Goal: Task Accomplishment & Management: Manage account settings

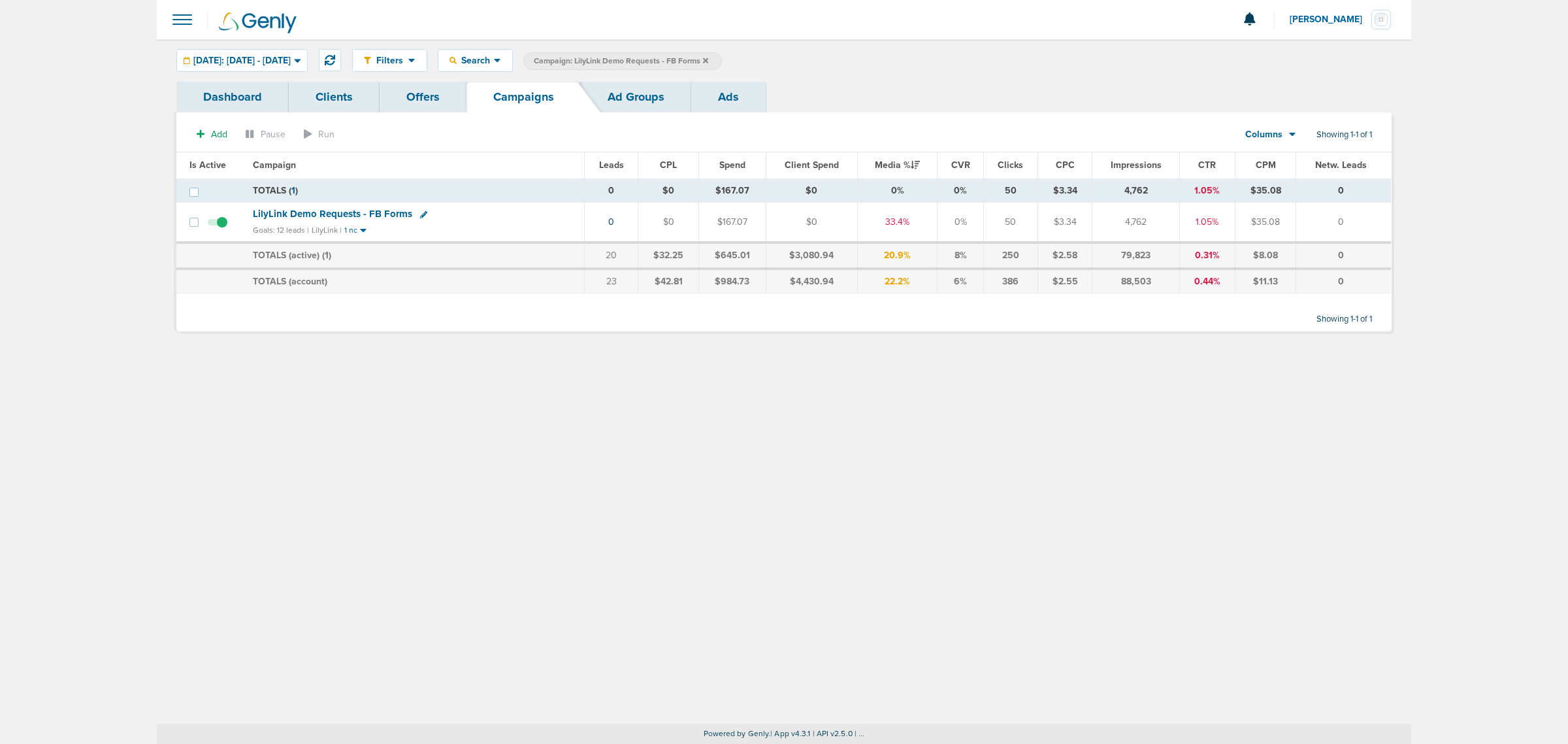
click at [708, 58] on icon at bounding box center [705, 60] width 5 height 5
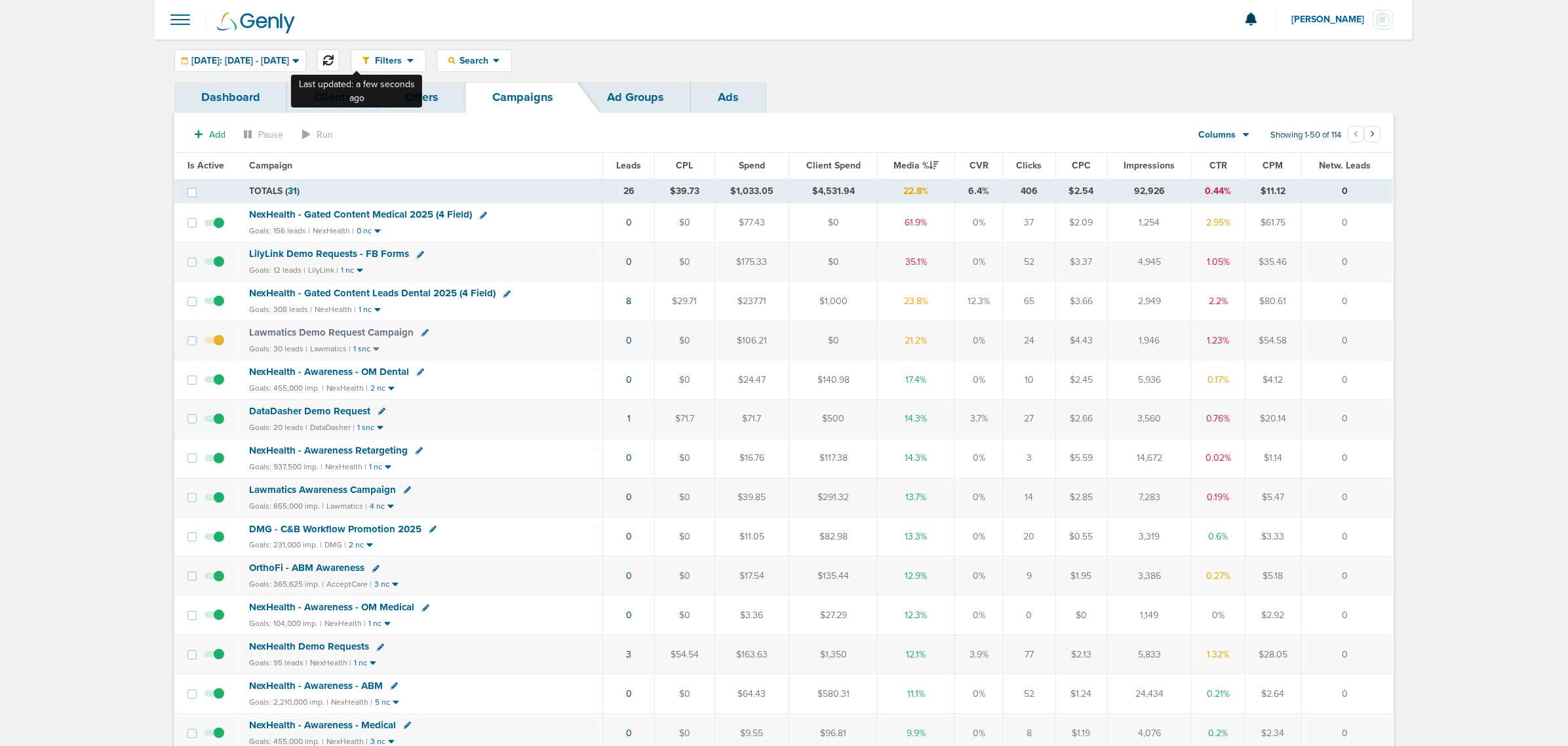
click at [334, 58] on icon at bounding box center [328, 60] width 11 height 11
click at [445, 292] on span "NexHealth - Gated Content Leads Dental 2025 (4 Field)" at bounding box center [371, 293] width 246 height 12
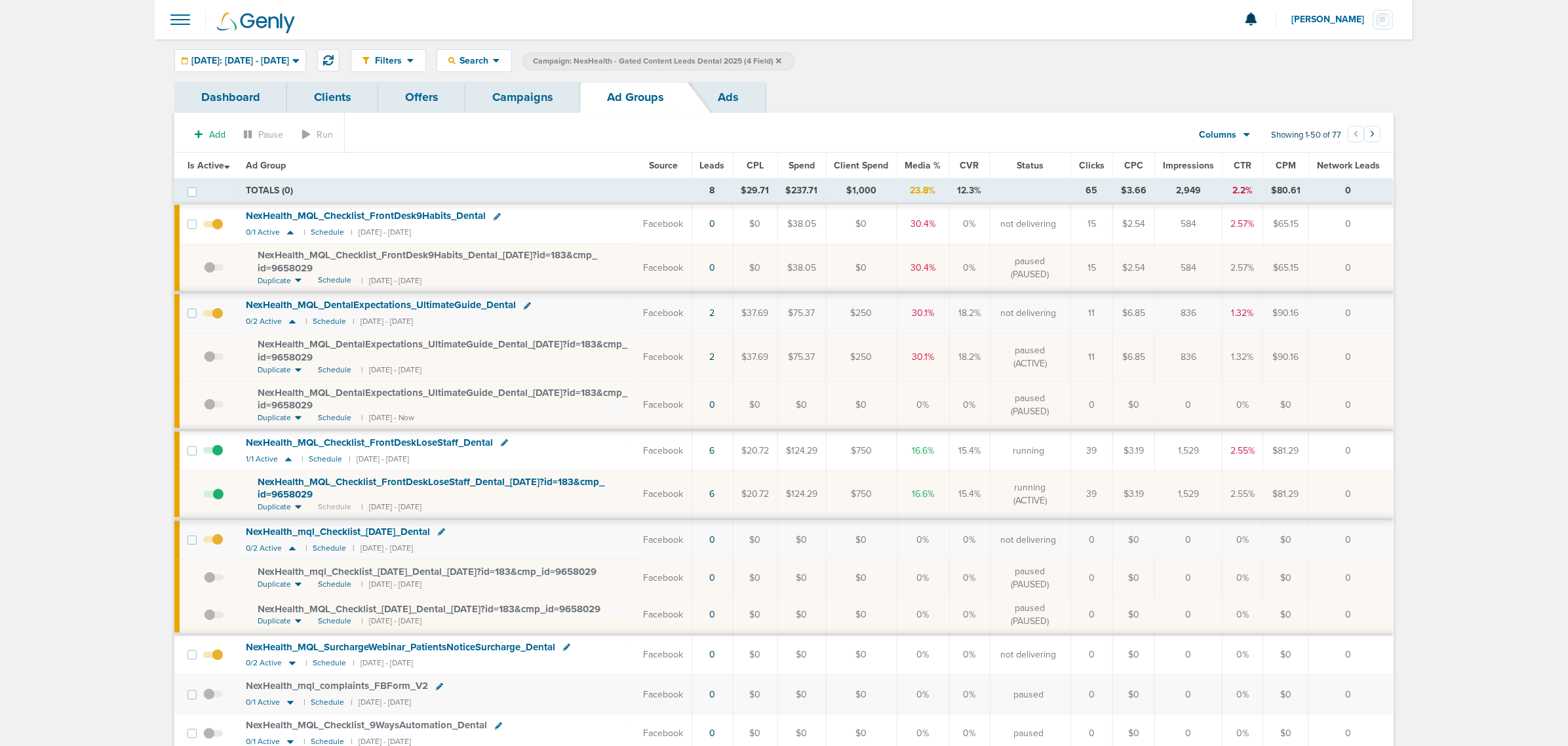
drag, startPoint x: 693, startPoint y: 500, endPoint x: 1388, endPoint y: 486, distance: 695.1
click at [1388, 486] on tr "NexHealth_ MQL_ Checklist_ FrontDeskLoseStaff_ Dental_ [DATE]?id=183&cmp_ id=96…" at bounding box center [784, 495] width 1218 height 49
click at [1388, 486] on td "0" at bounding box center [1352, 495] width 85 height 49
click at [292, 235] on icon at bounding box center [290, 232] width 7 height 4
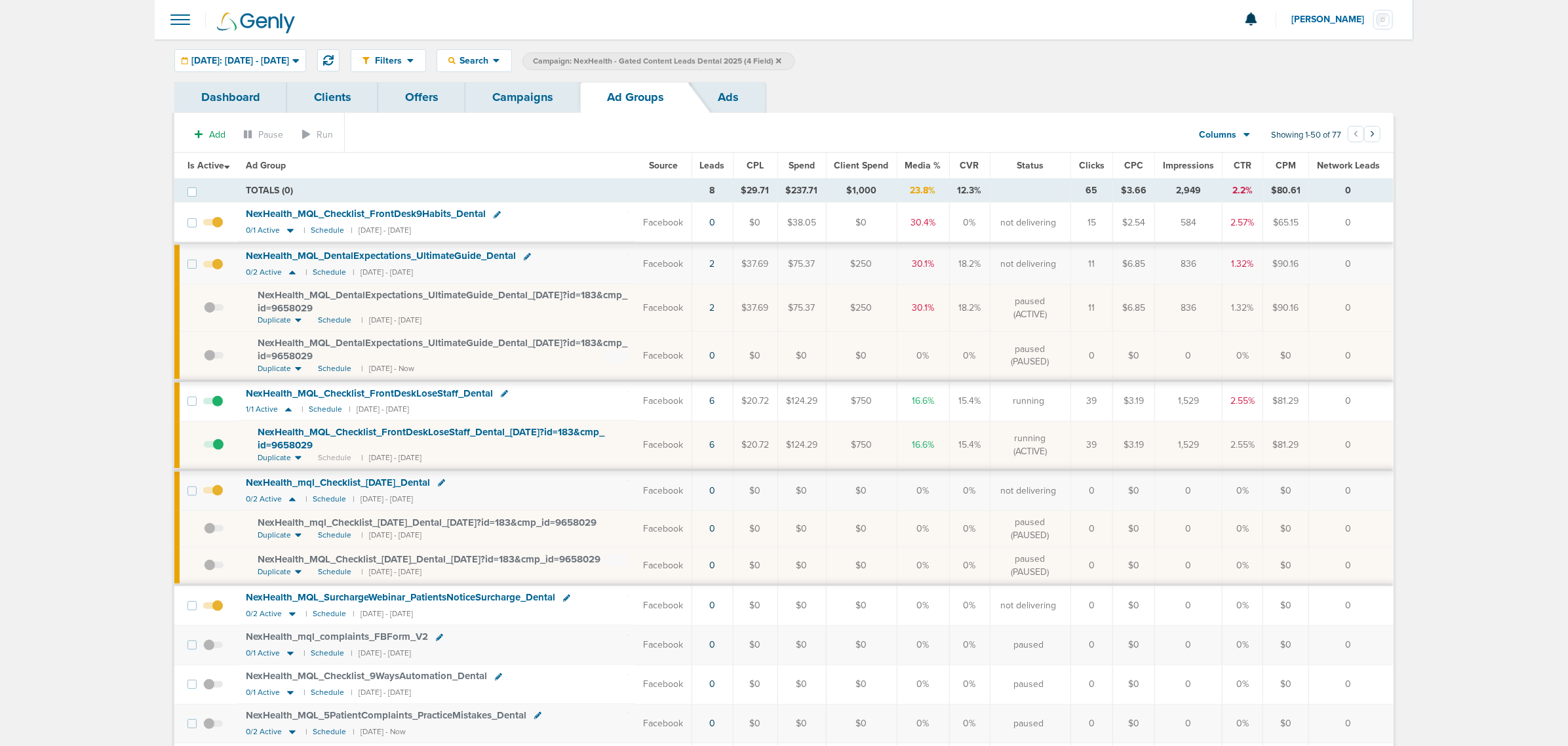
click at [539, 103] on link "Campaigns" at bounding box center [523, 98] width 115 height 31
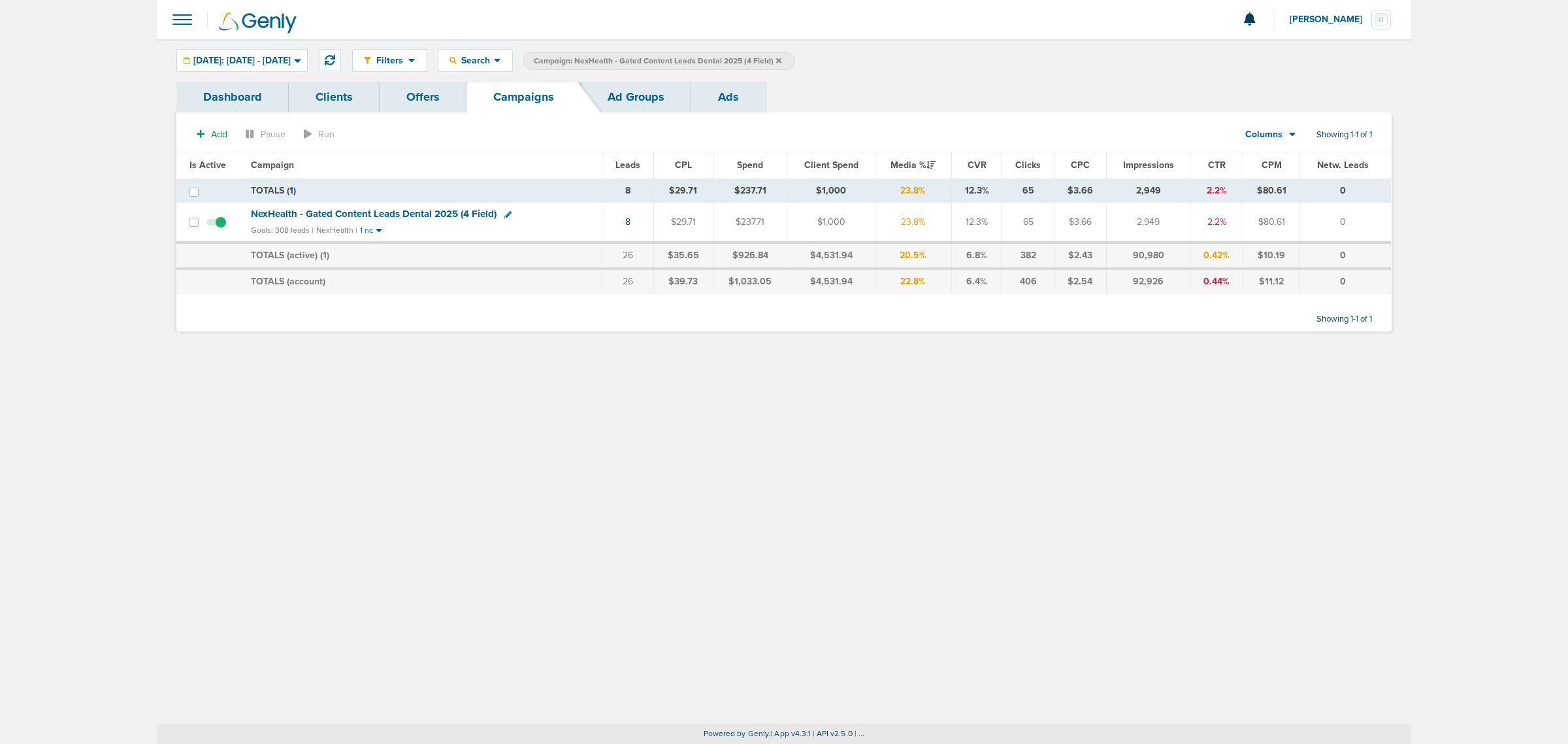
click at [782, 59] on icon at bounding box center [778, 60] width 5 height 5
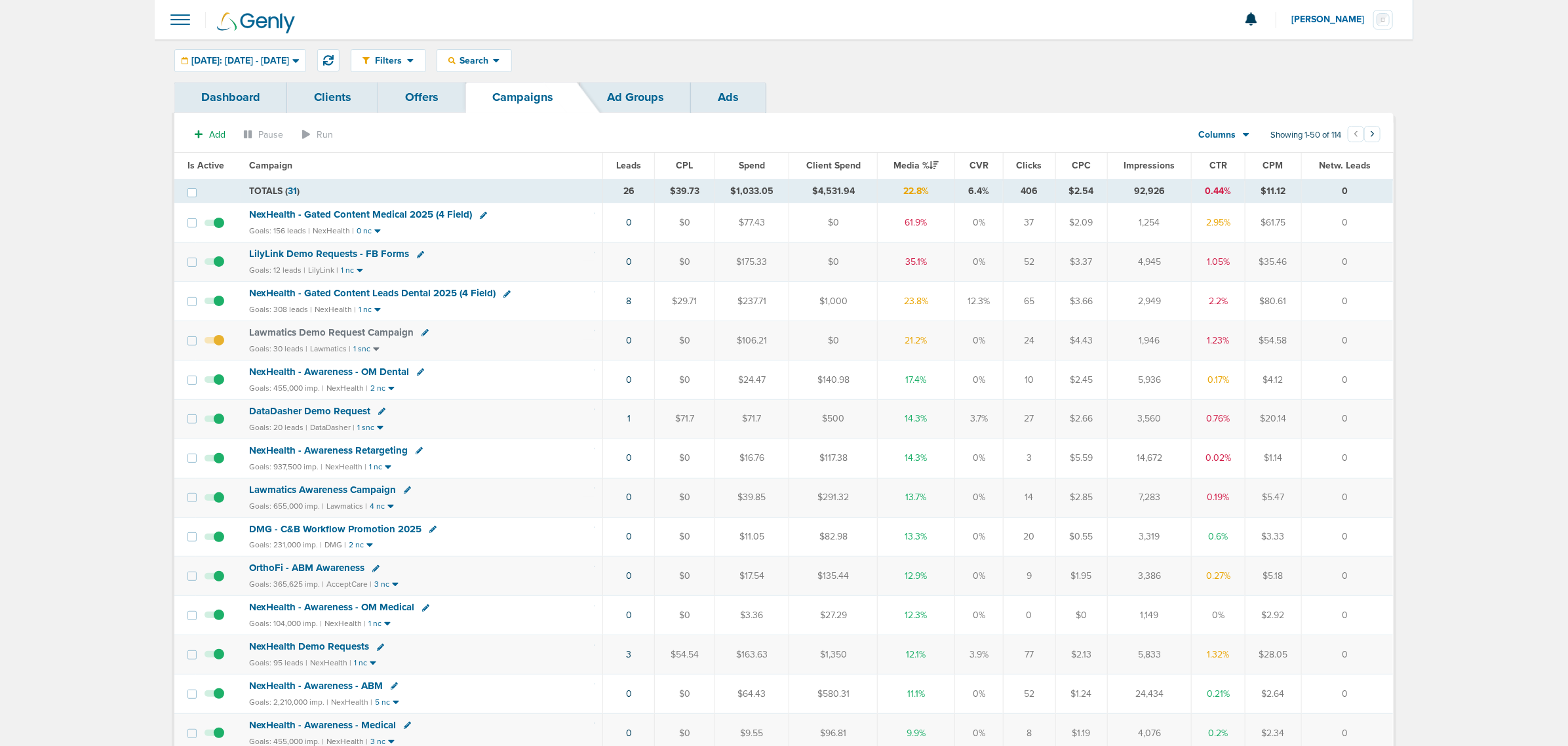
click at [380, 215] on span "NexHealth - Gated Content Medical 2025 (4 Field)" at bounding box center [360, 214] width 223 height 12
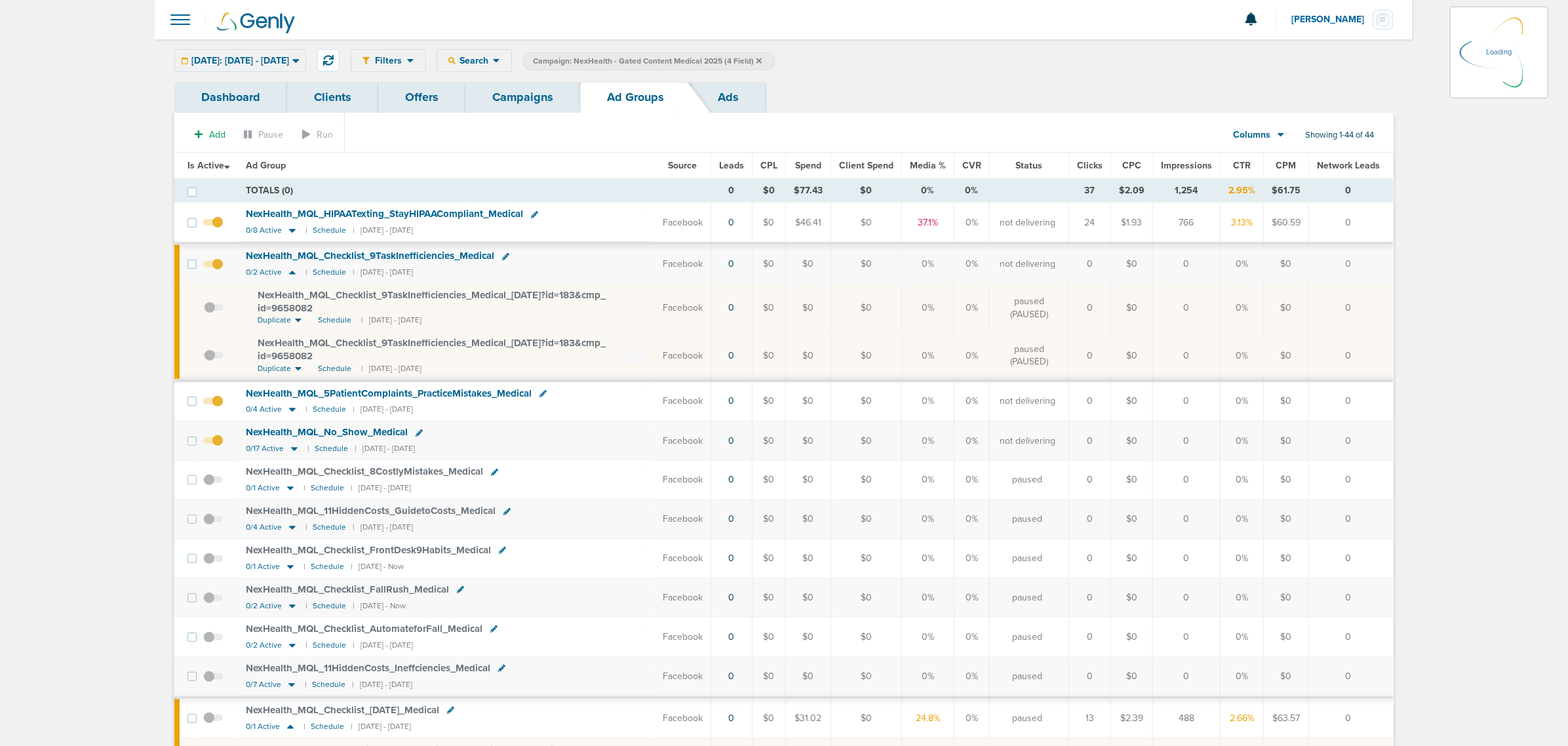
click at [500, 63] on icon at bounding box center [496, 61] width 7 height 11
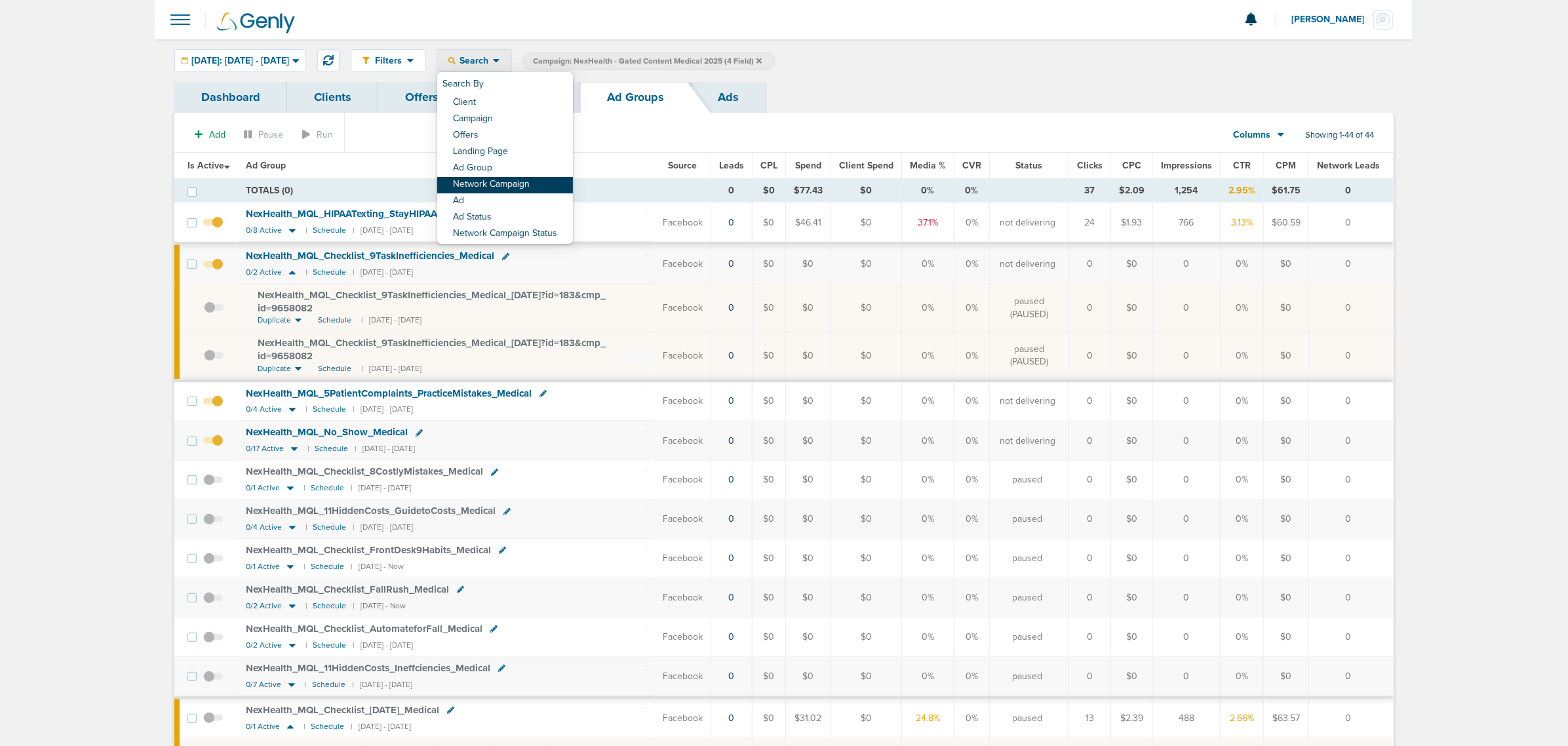
click at [524, 181] on link "Network Campaign" at bounding box center [505, 185] width 136 height 16
select select "netCmpName"
type input "frontdesk"
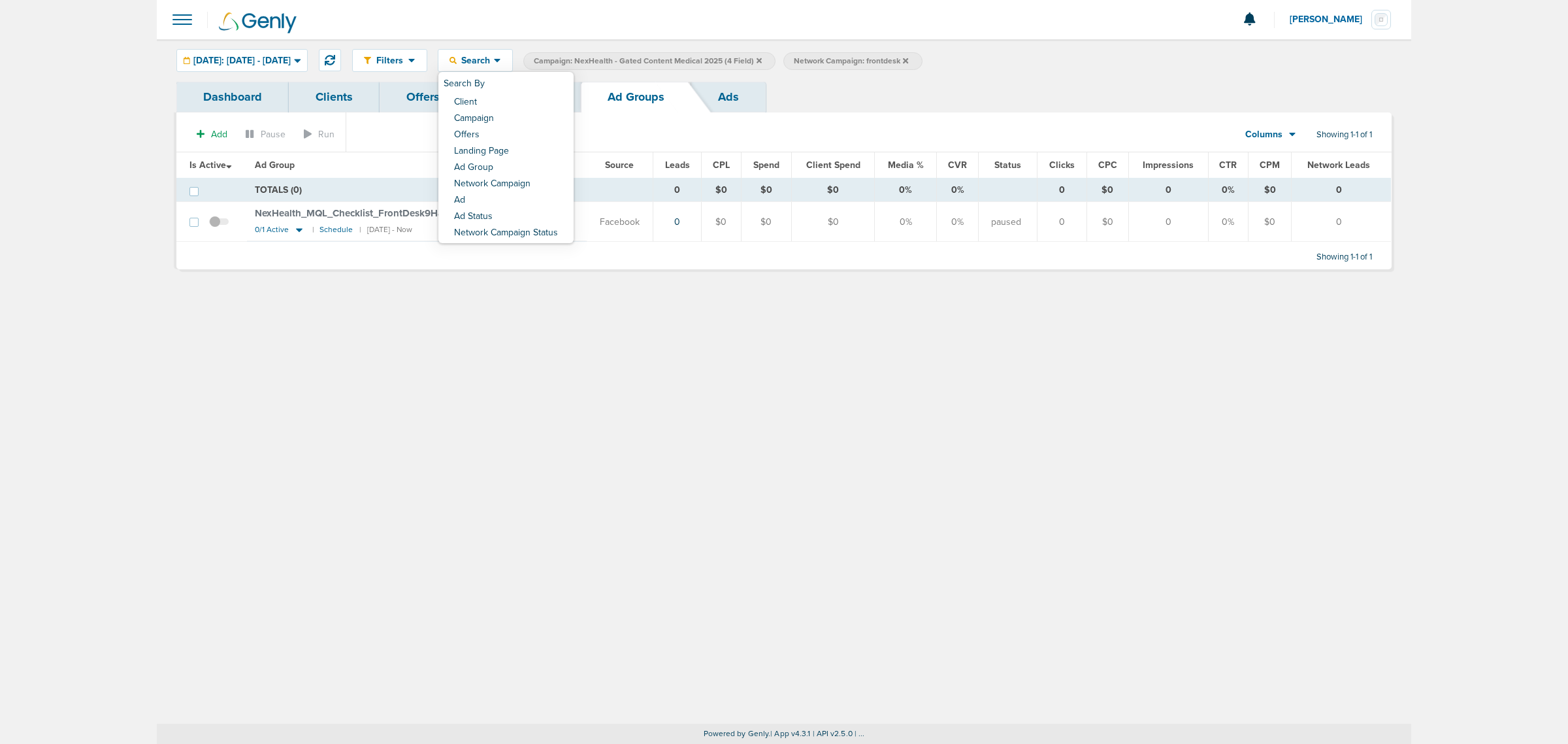
click at [492, 487] on div "Filters Active Only Settings Status Active Inactive Objectives MQL SQL Traffic …" at bounding box center [784, 381] width 1254 height 684
click at [299, 232] on icon at bounding box center [300, 230] width 6 height 4
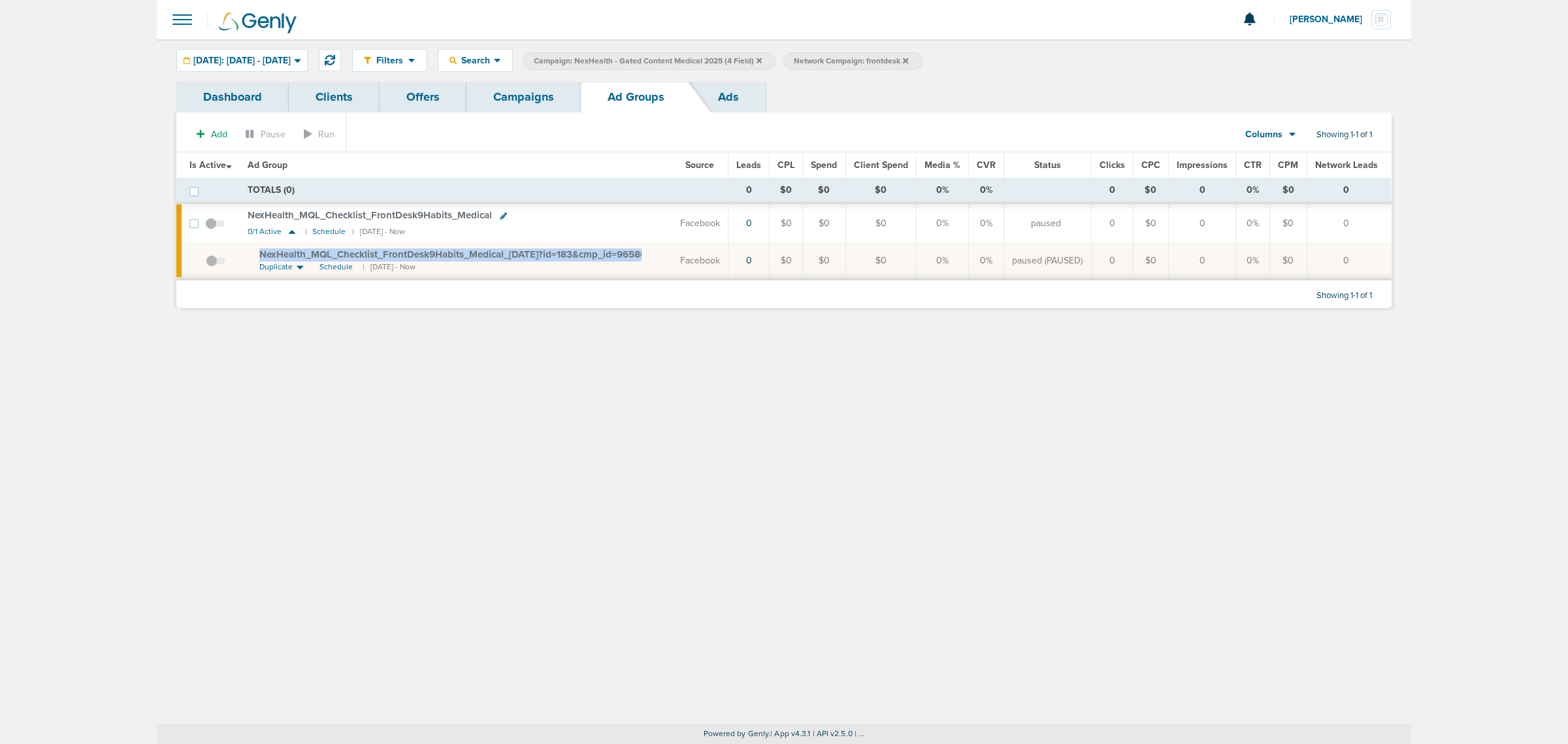
drag, startPoint x: 328, startPoint y: 269, endPoint x: 256, endPoint y: 253, distance: 73.8
click at [255, 253] on td "NexHealth_ MQL_ Checklist_ FrontDesk9Habits_ Medical_ [DATE]?id=183&cmp_ id=965…" at bounding box center [456, 261] width 432 height 36
copy span "NexHealth_ MQL_ Checklist_ FrontDesk9Habits_ Medical_ [DATE]?id=183&cmp_ id=965…"
click at [343, 492] on div "Filters Active Only Settings Status Active Inactive Objectives MQL SQL Traffic …" at bounding box center [784, 381] width 1254 height 684
click at [523, 99] on link "Campaigns" at bounding box center [523, 97] width 114 height 31
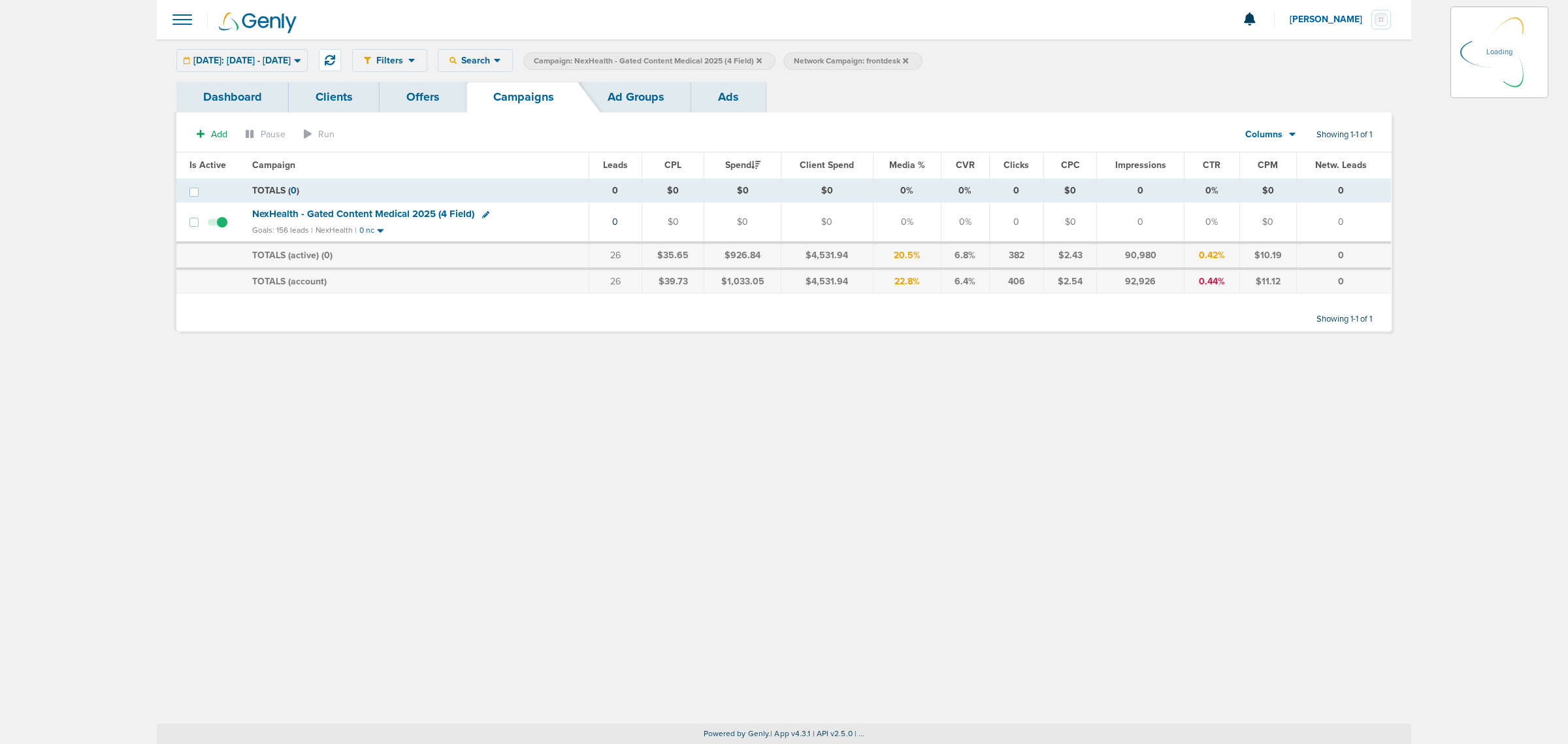
click at [761, 57] on icon at bounding box center [759, 61] width 5 height 8
click at [761, 63] on icon at bounding box center [759, 61] width 5 height 8
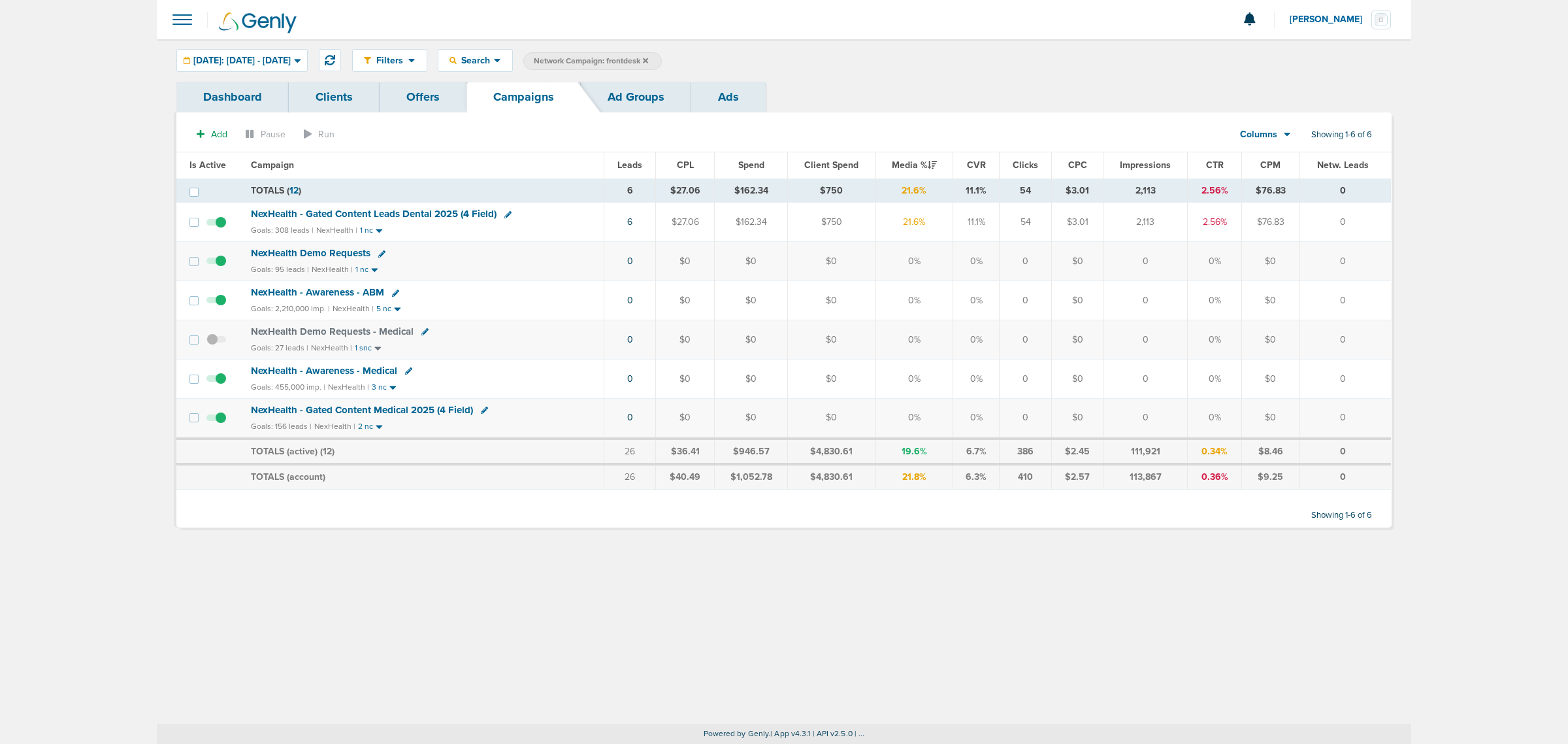
click at [648, 59] on icon at bounding box center [646, 61] width 5 height 8
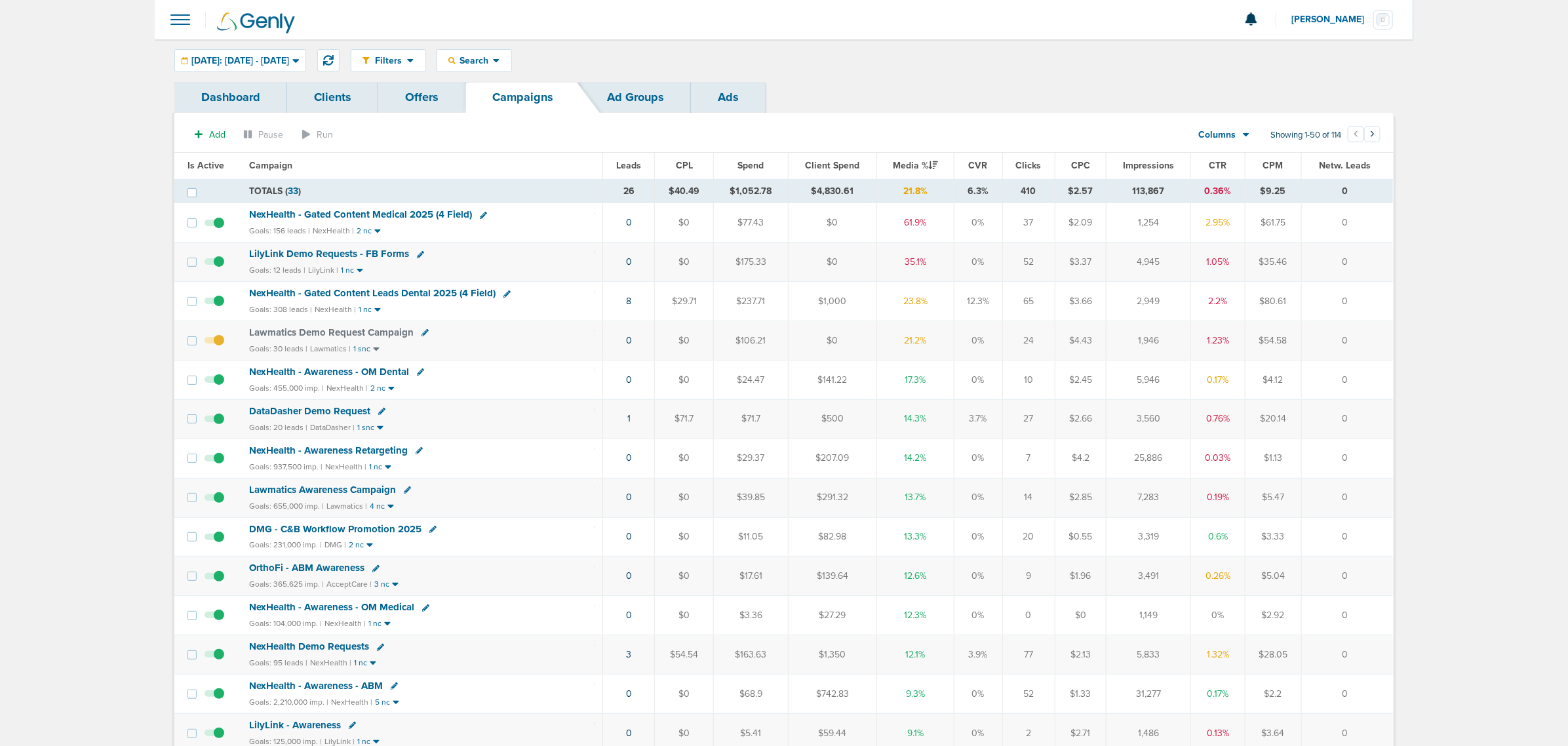
click at [404, 215] on span "NexHealth - Gated Content Medical 2025 (4 Field)" at bounding box center [360, 214] width 223 height 12
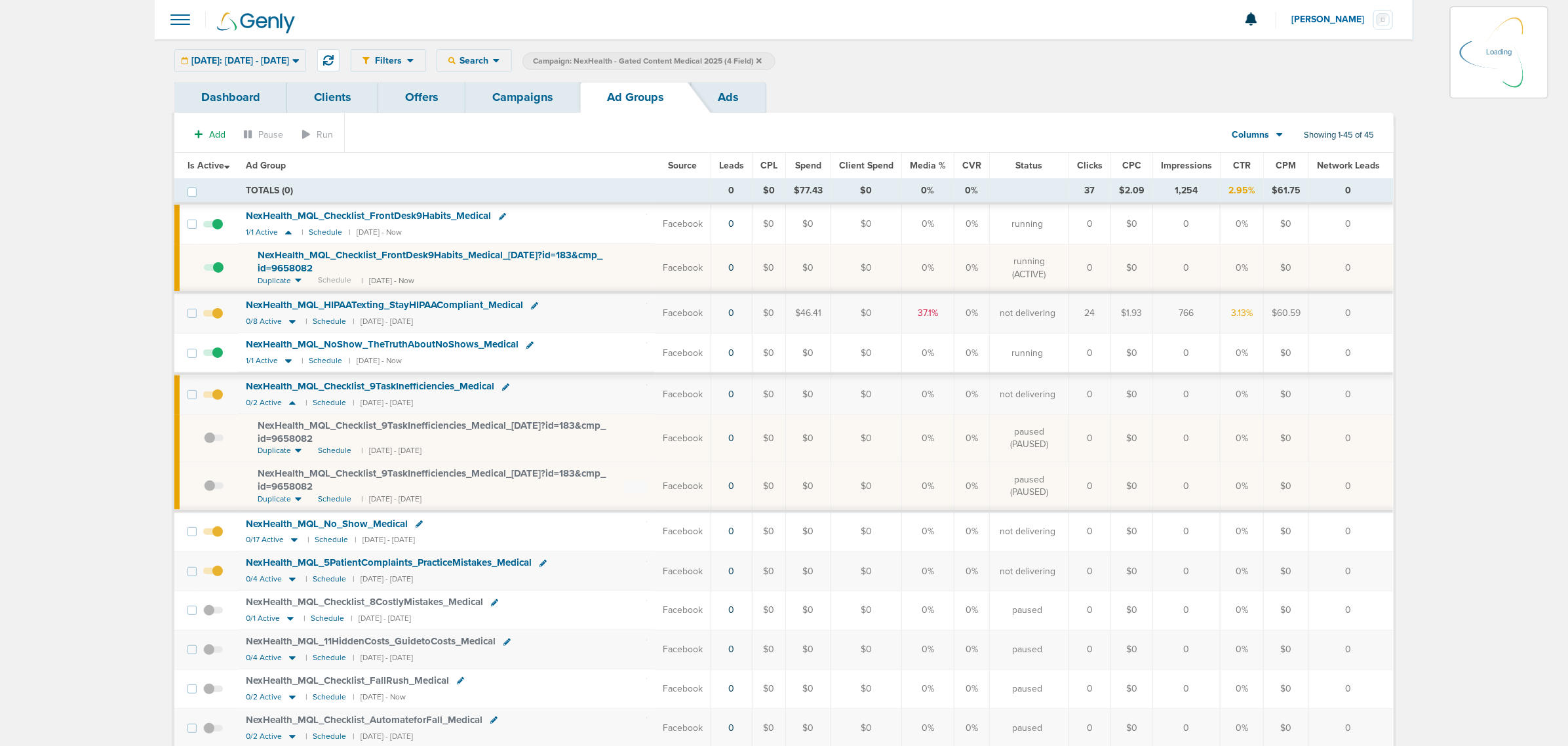
click at [218, 314] on td at bounding box center [217, 313] width 42 height 41
click at [218, 320] on span at bounding box center [213, 320] width 20 height 0
click at [213, 316] on input "checkbox" at bounding box center [213, 316] width 0 height 0
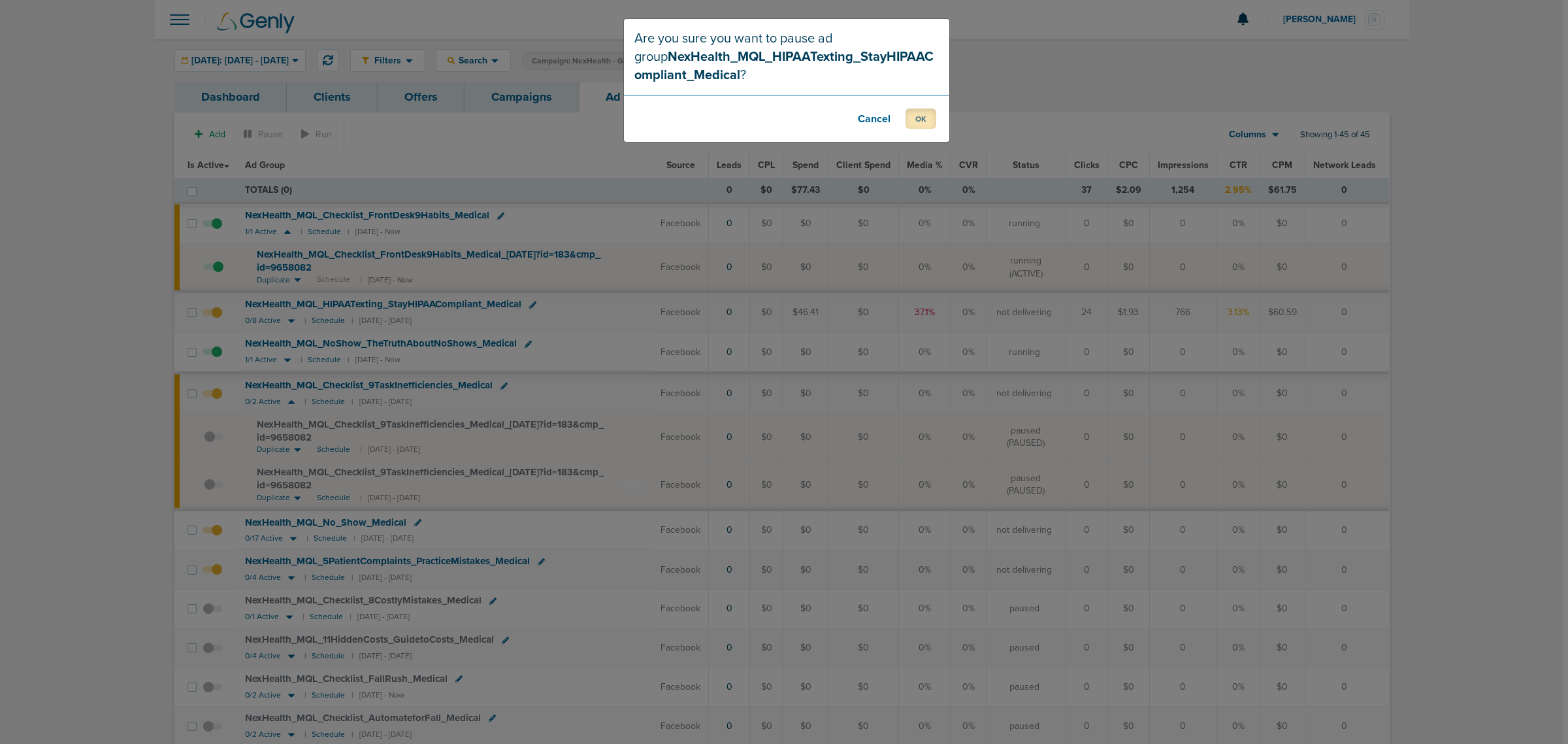
click at [913, 117] on button "OK" at bounding box center [921, 118] width 31 height 20
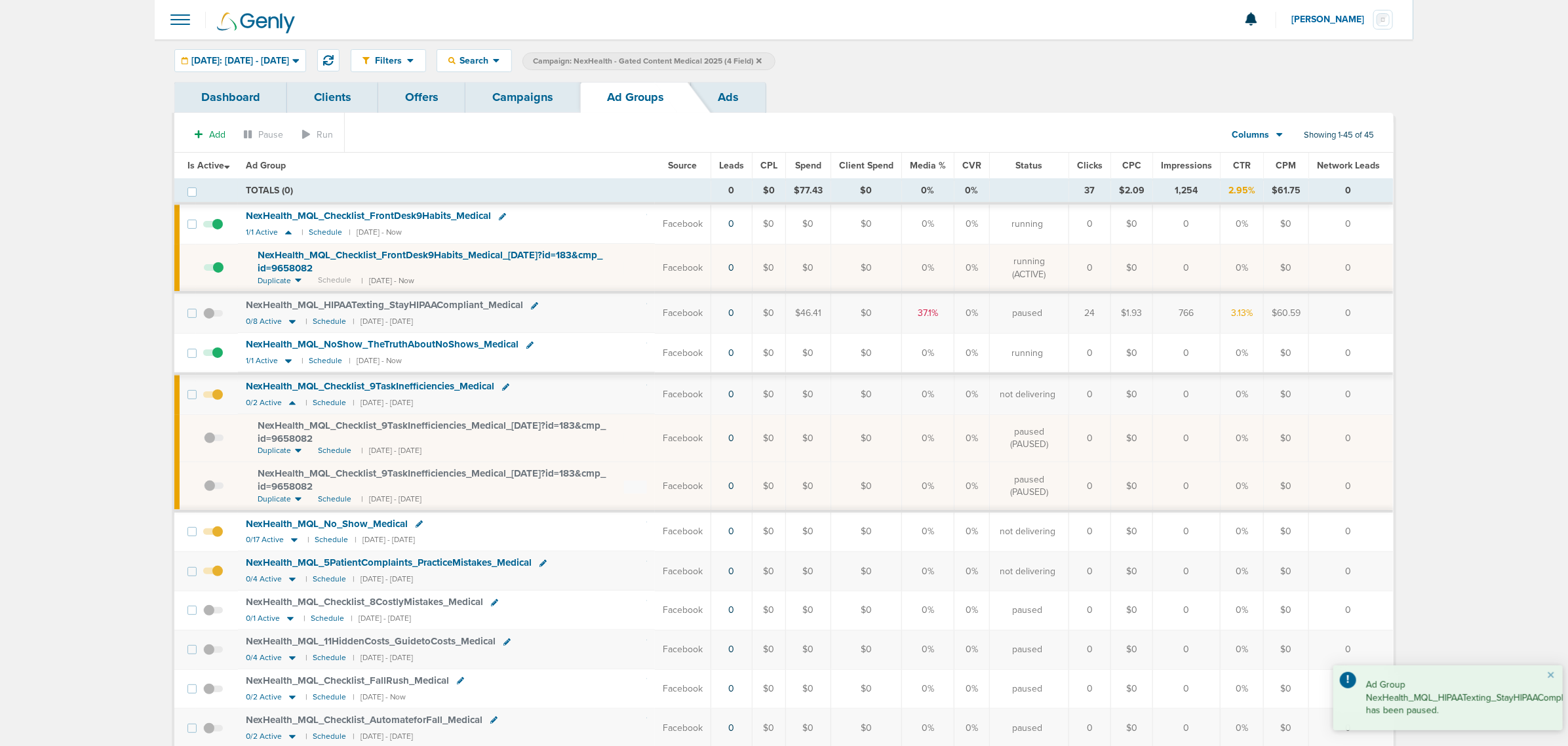
click at [220, 401] on span at bounding box center [213, 401] width 20 height 0
click at [213, 397] on input "checkbox" at bounding box center [213, 397] width 0 height 0
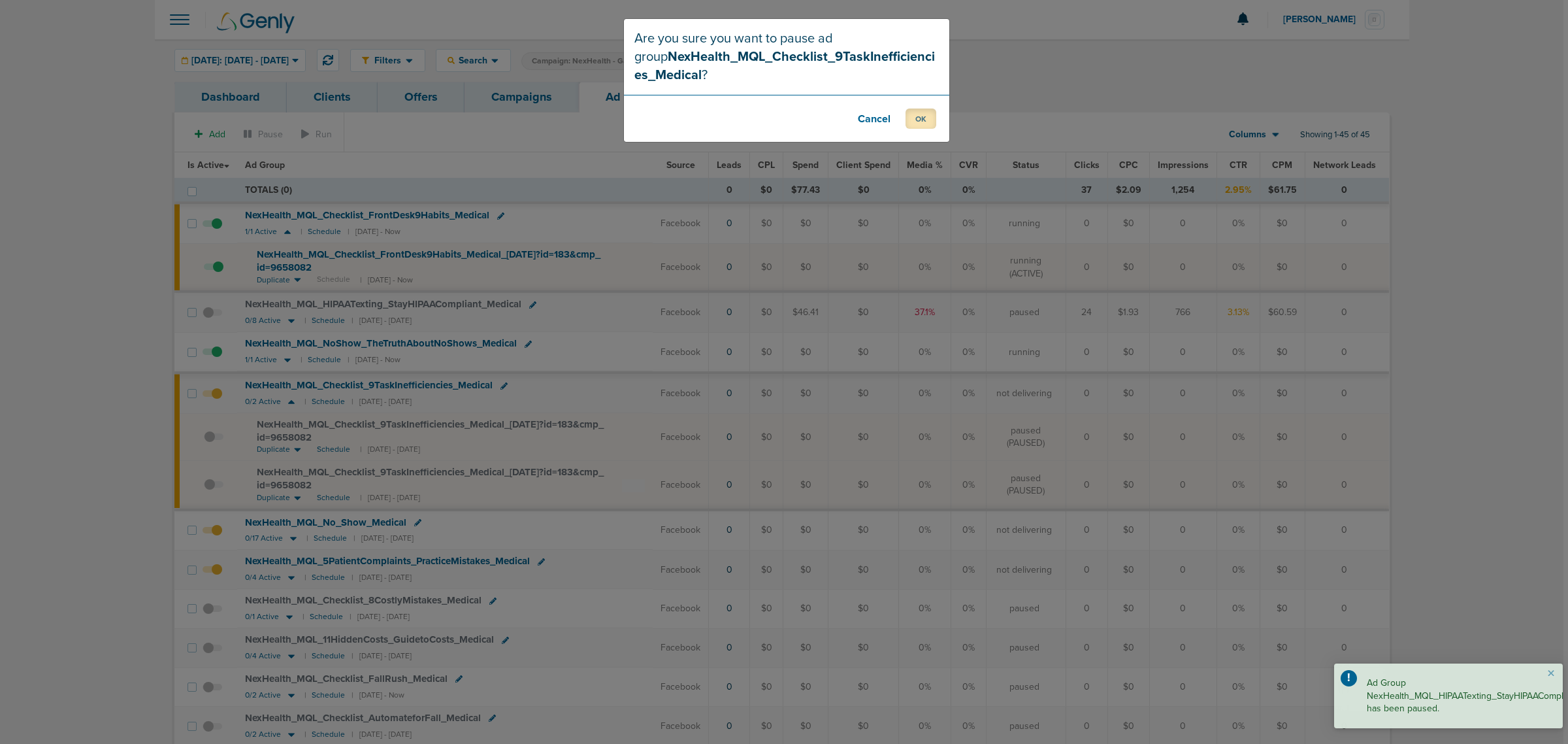
click at [923, 121] on button "OK" at bounding box center [921, 118] width 31 height 20
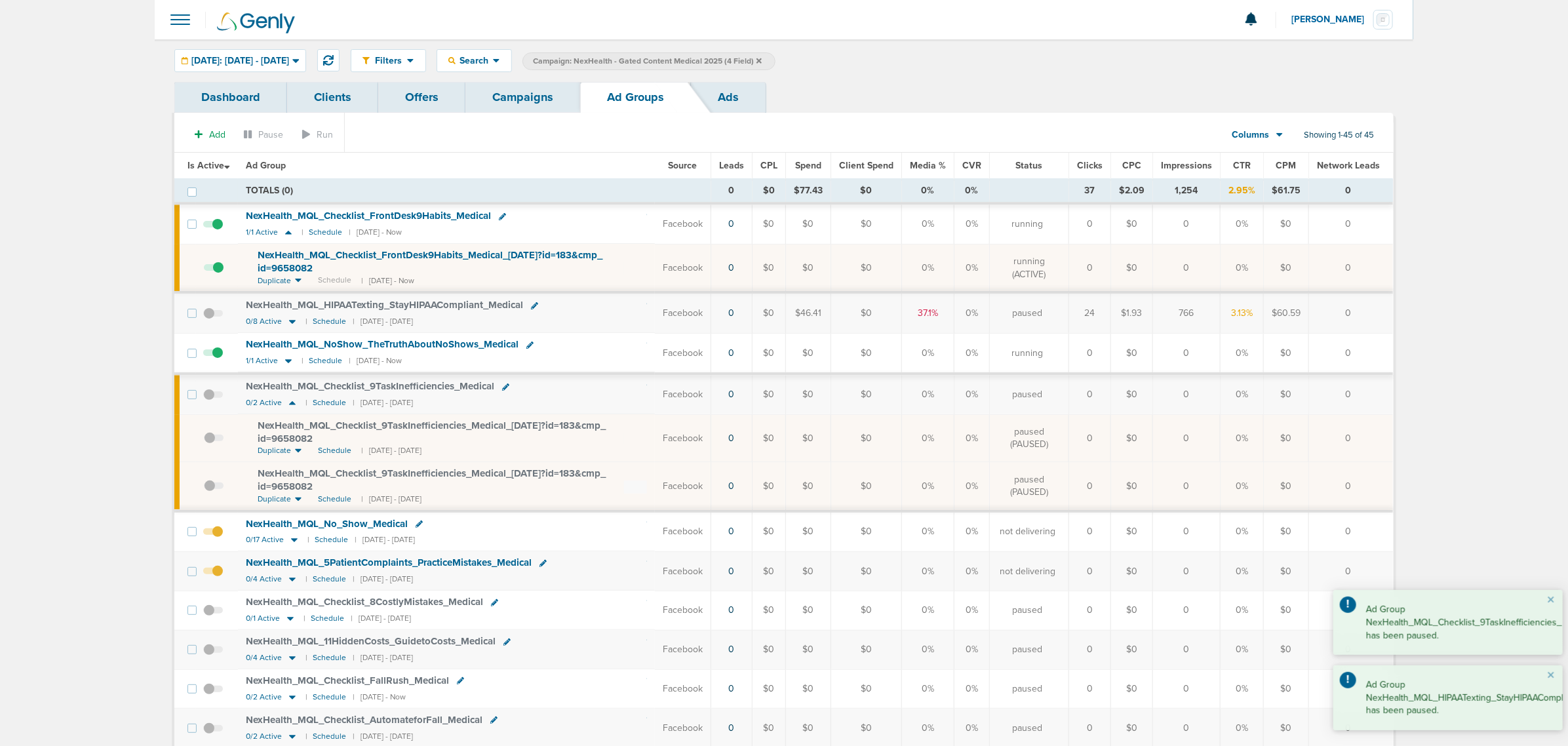
click at [219, 578] on span at bounding box center [213, 578] width 20 height 0
click at [213, 574] on input "checkbox" at bounding box center [213, 574] width 0 height 0
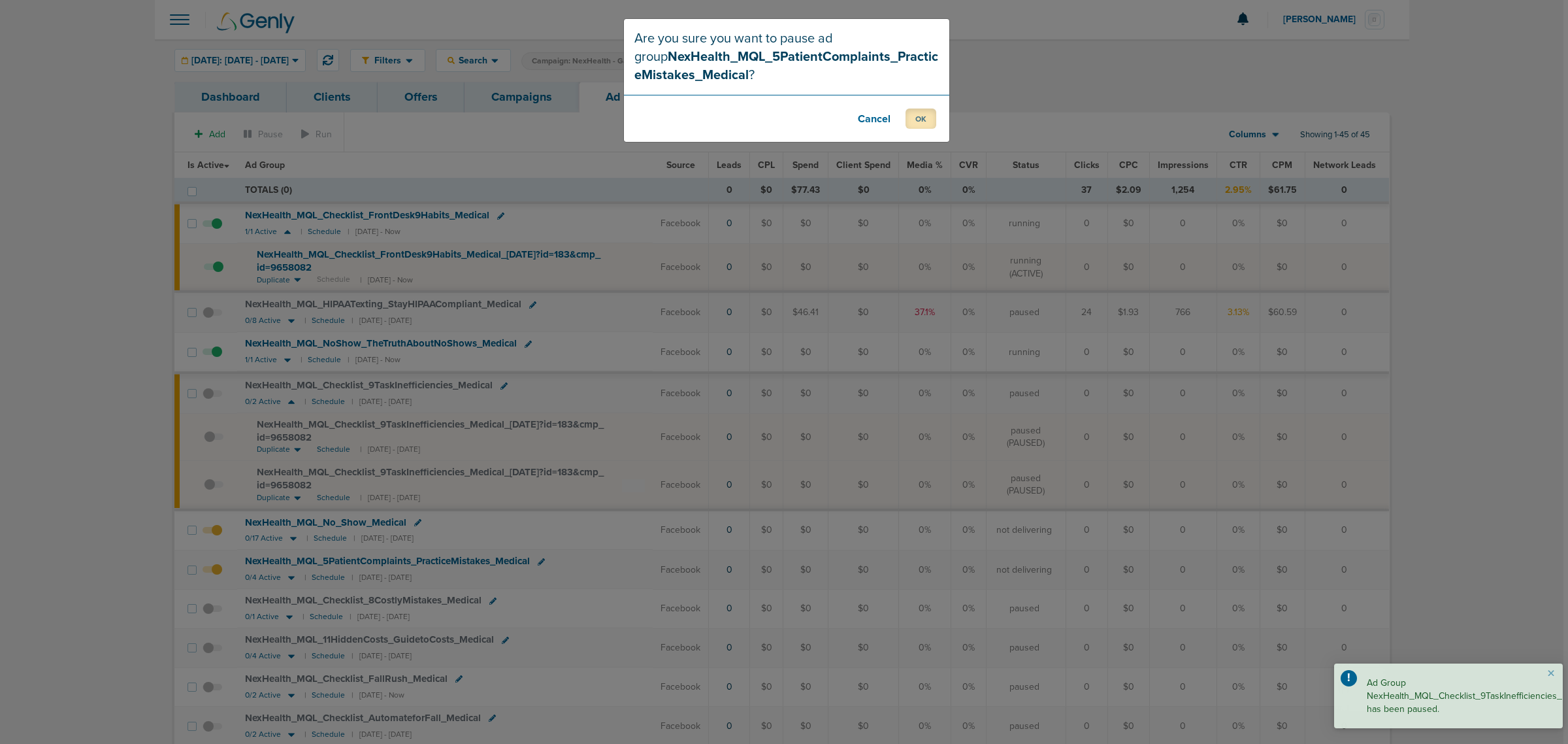
click at [923, 116] on button "OK" at bounding box center [921, 118] width 31 height 20
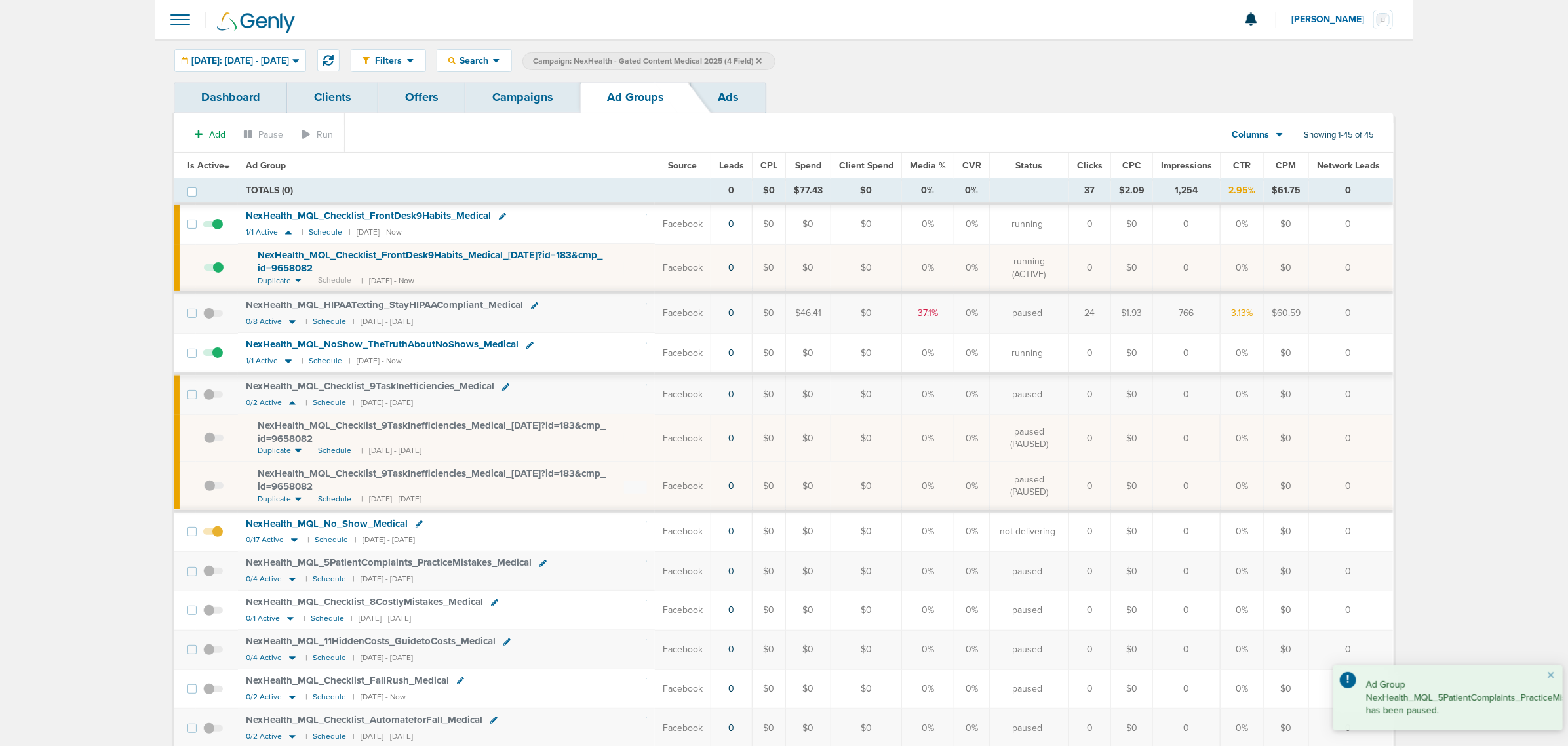
click at [219, 538] on span at bounding box center [213, 538] width 20 height 0
click at [213, 534] on input "checkbox" at bounding box center [213, 534] width 0 height 0
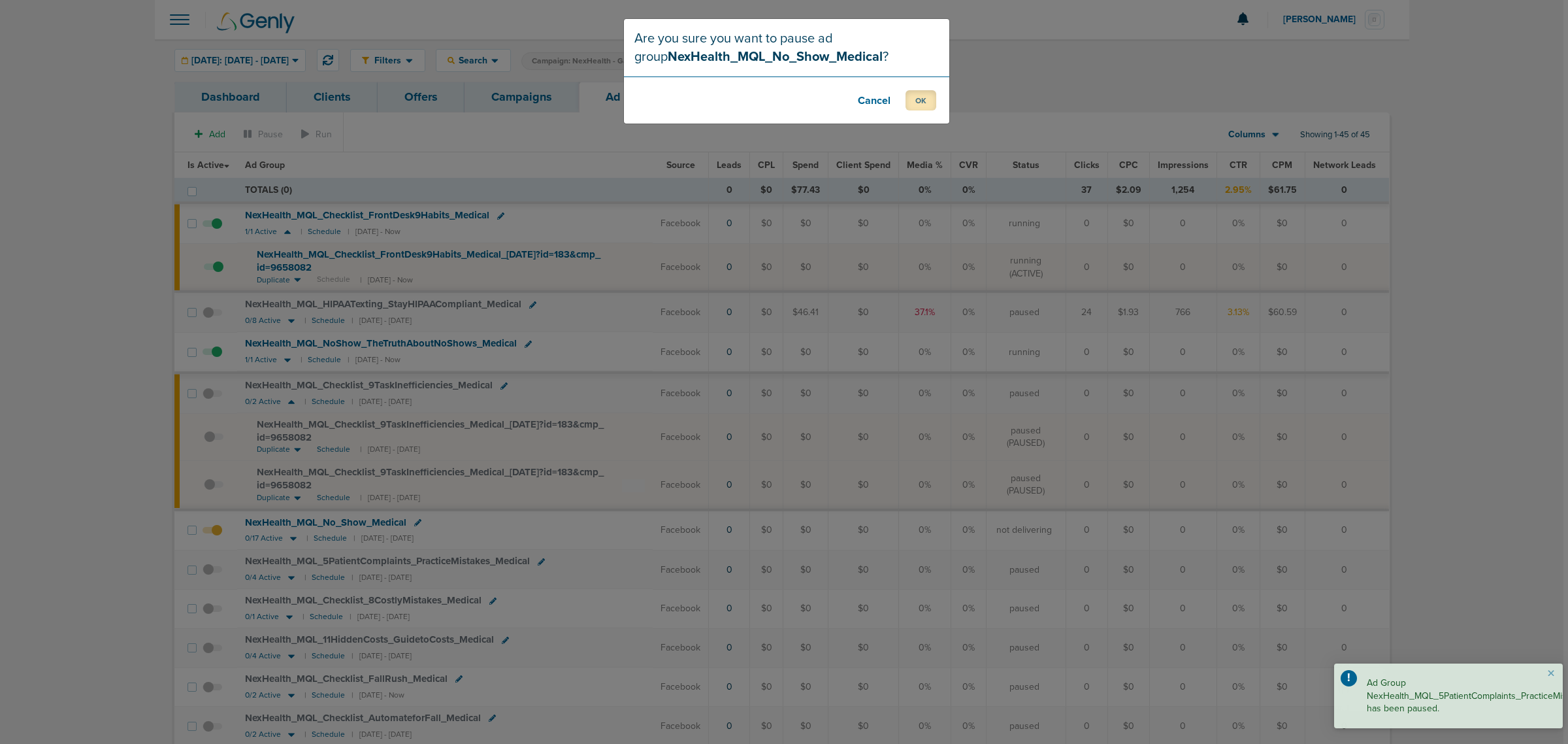
click at [919, 100] on button "OK" at bounding box center [921, 100] width 31 height 20
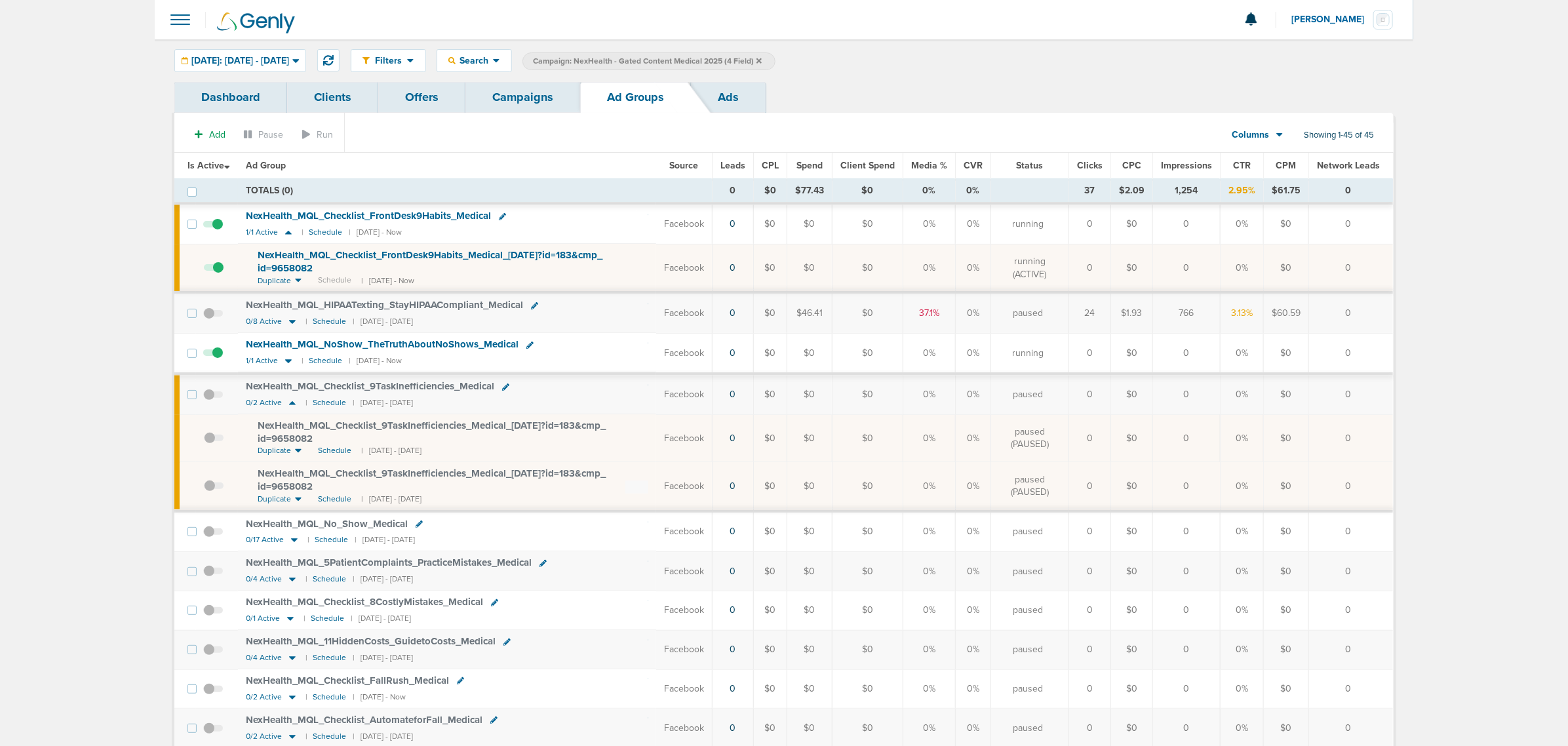
click at [522, 92] on link "Campaigns" at bounding box center [523, 98] width 115 height 31
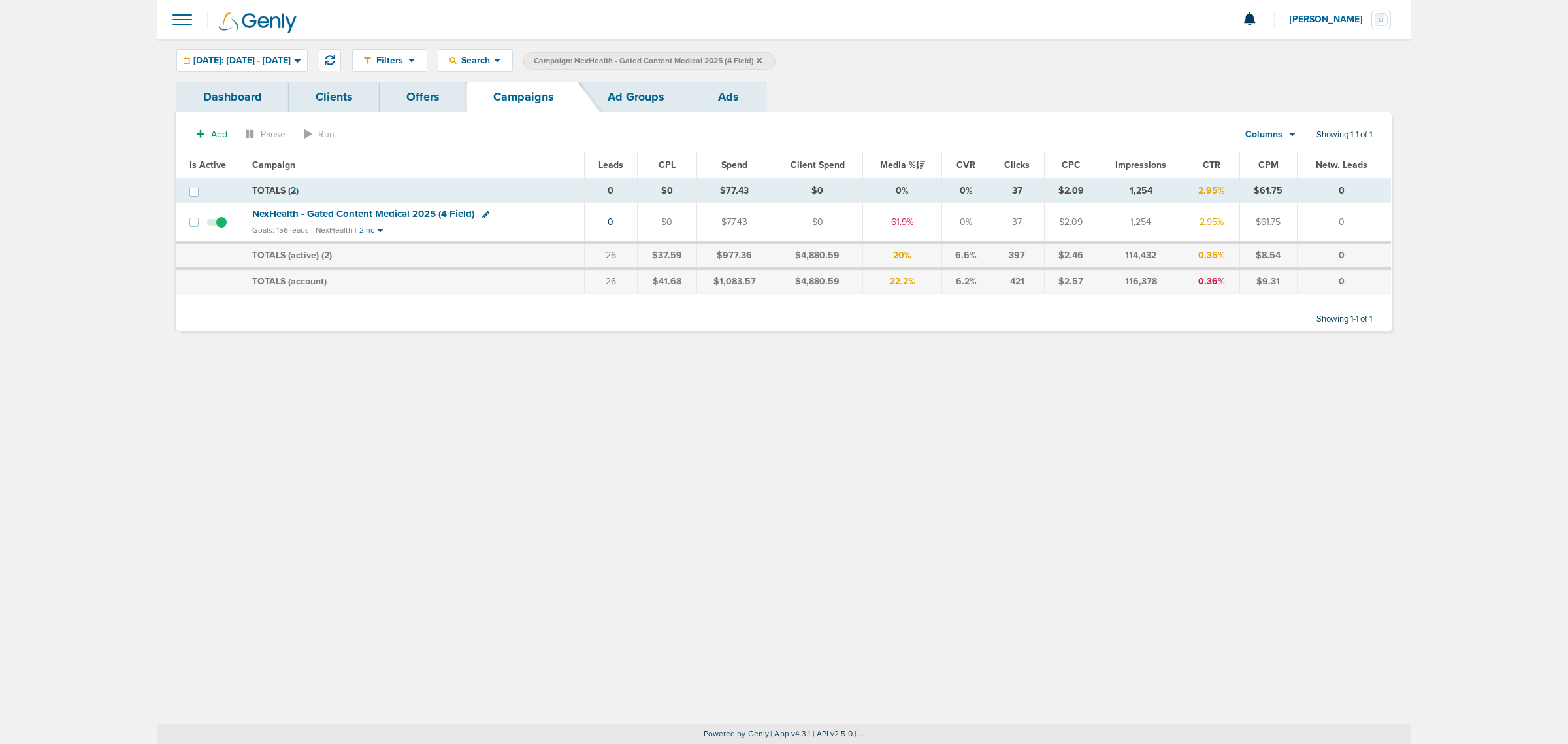
click at [761, 63] on icon at bounding box center [759, 61] width 5 height 8
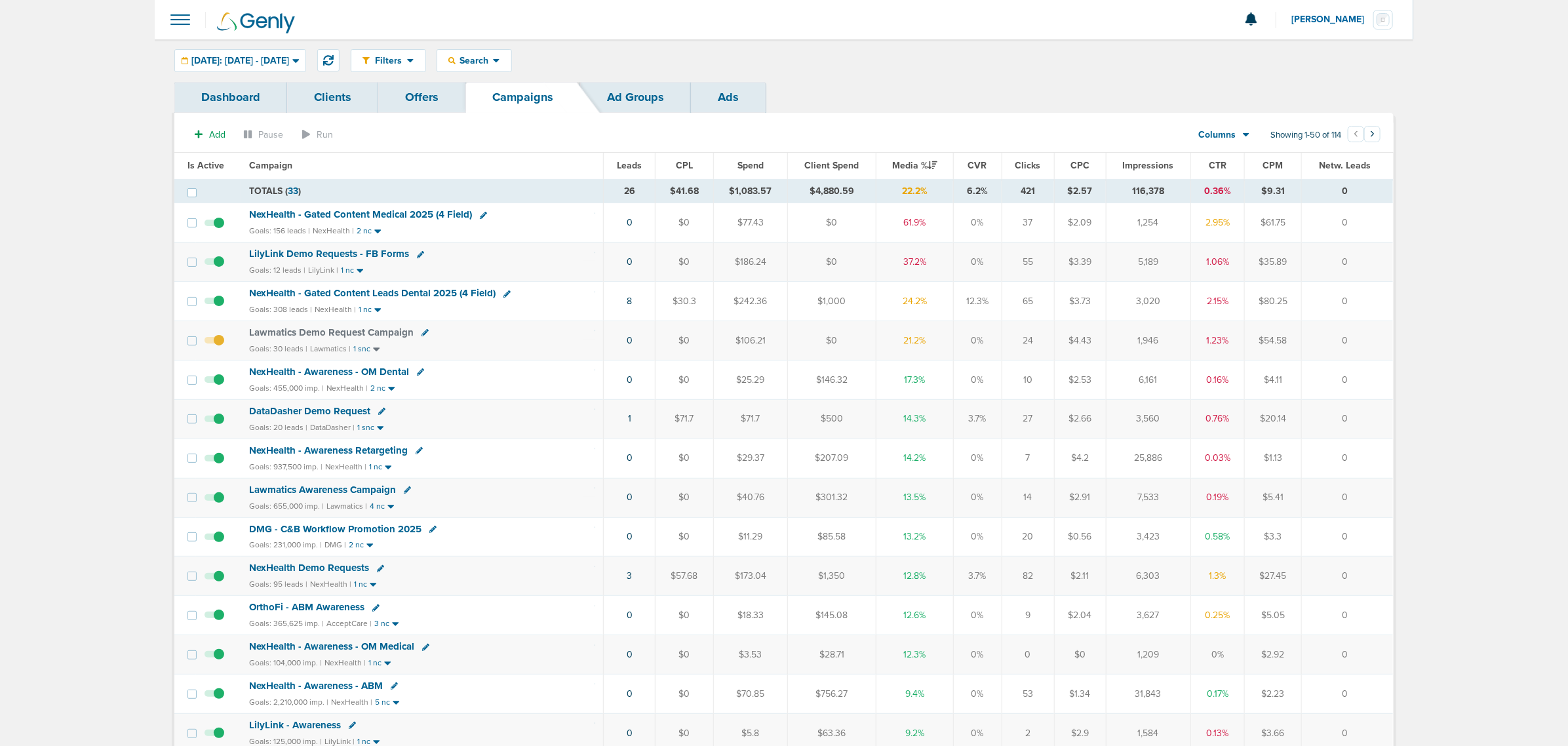
click at [411, 289] on span "NexHealth - Gated Content Leads Dental 2025 (4 Field)" at bounding box center [371, 293] width 246 height 12
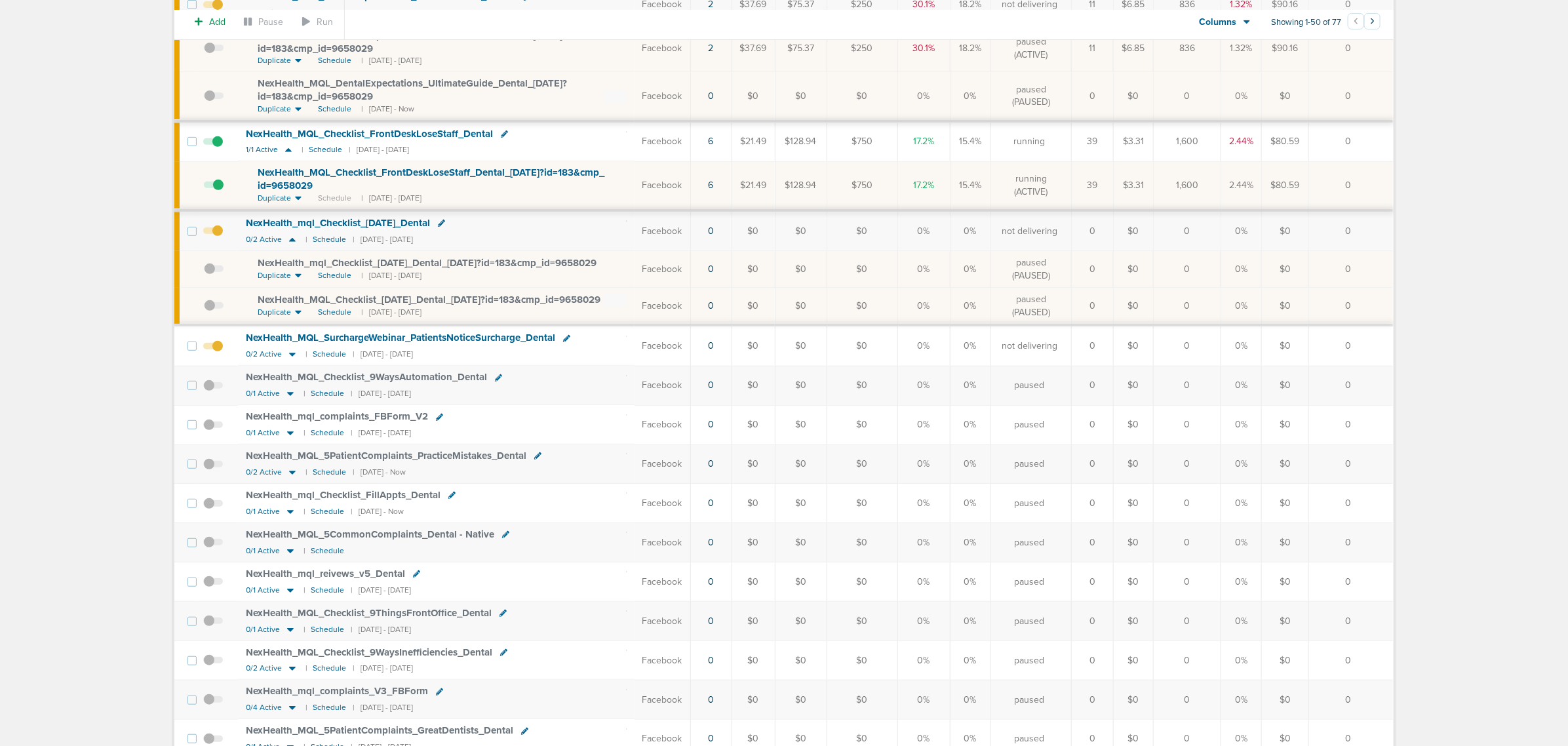
scroll to position [327, 0]
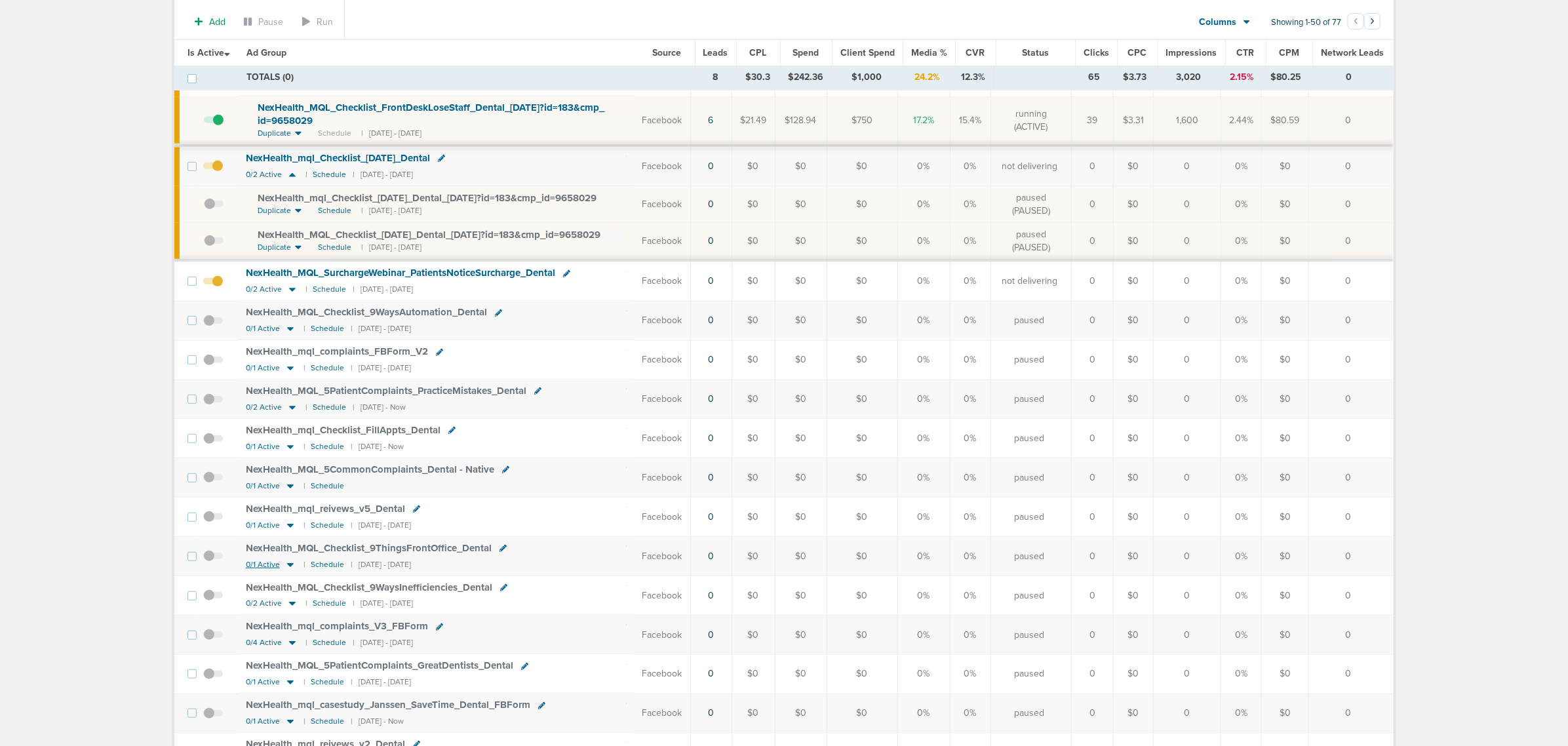
click at [289, 567] on icon at bounding box center [290, 565] width 7 height 4
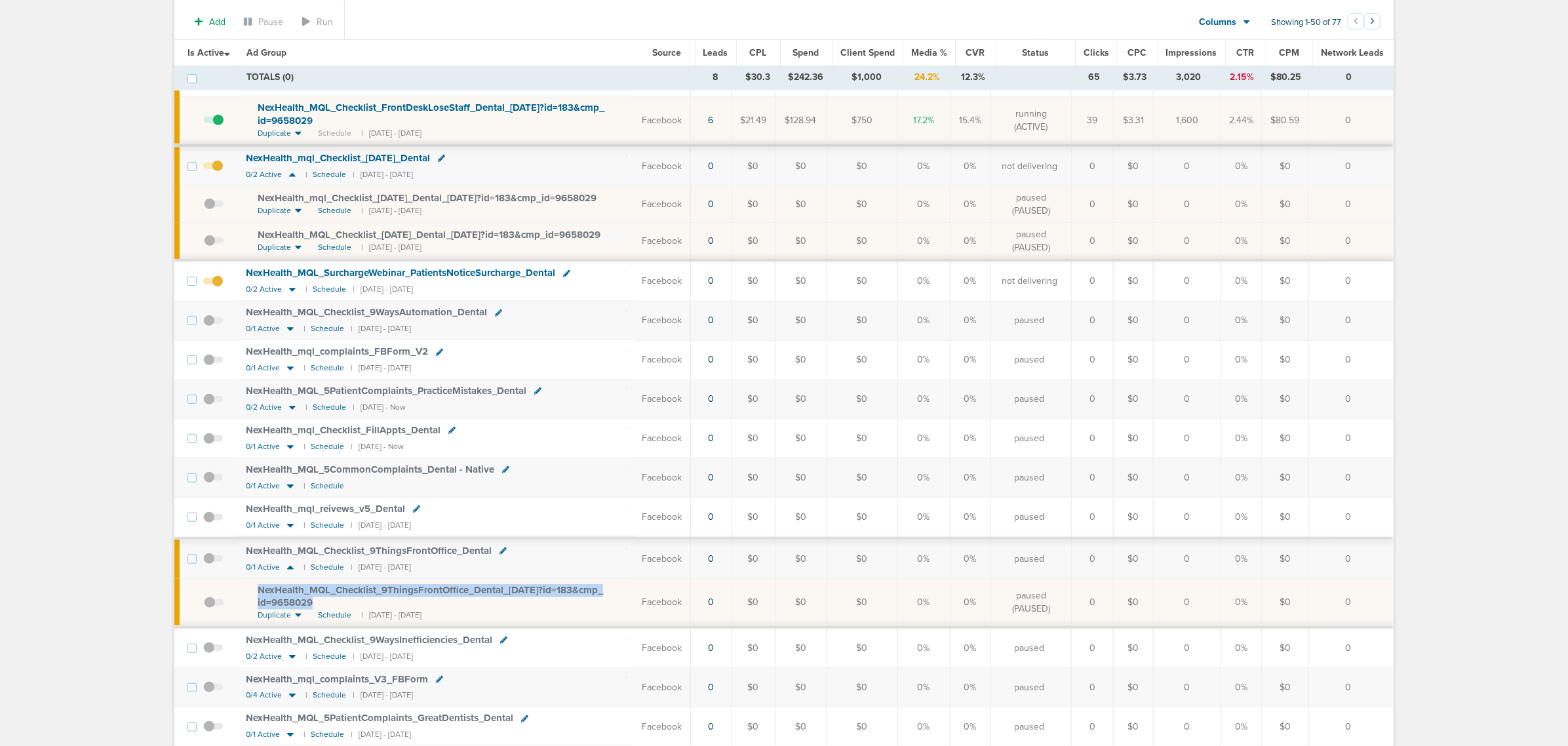
drag, startPoint x: 319, startPoint y: 632, endPoint x: 254, endPoint y: 618, distance: 66.5
click at [254, 618] on td "NexHealth_ MQL_ Checklist_ 9ThingsFrontOffice_ Dental_ [DATE]?id=183&cmp_ id=96…" at bounding box center [437, 603] width 397 height 49
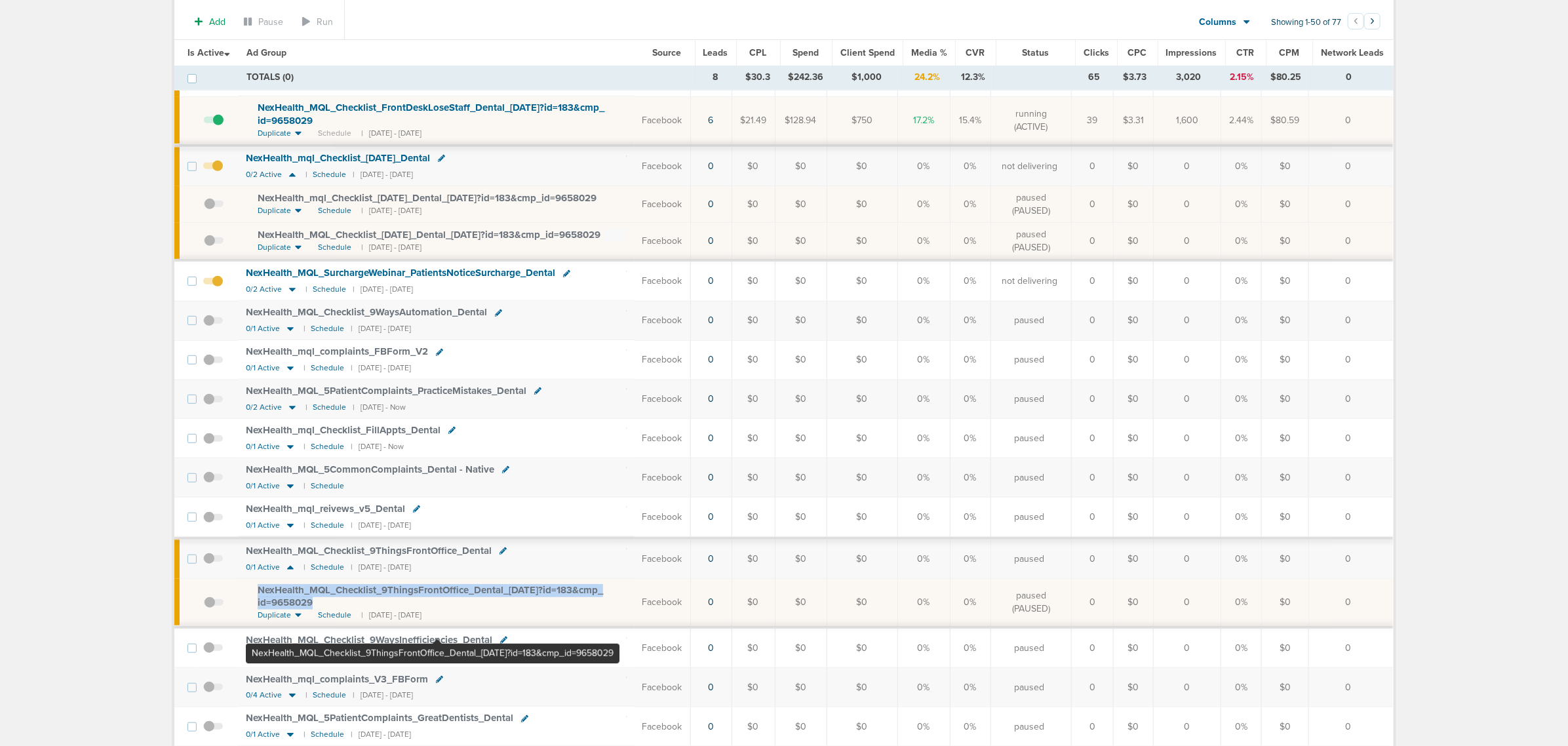
copy span "NexHealth_ MQL_ Checklist_ 9ThingsFrontOffice_ Dental_ [DATE]?id=183&cmp_ id=96…"
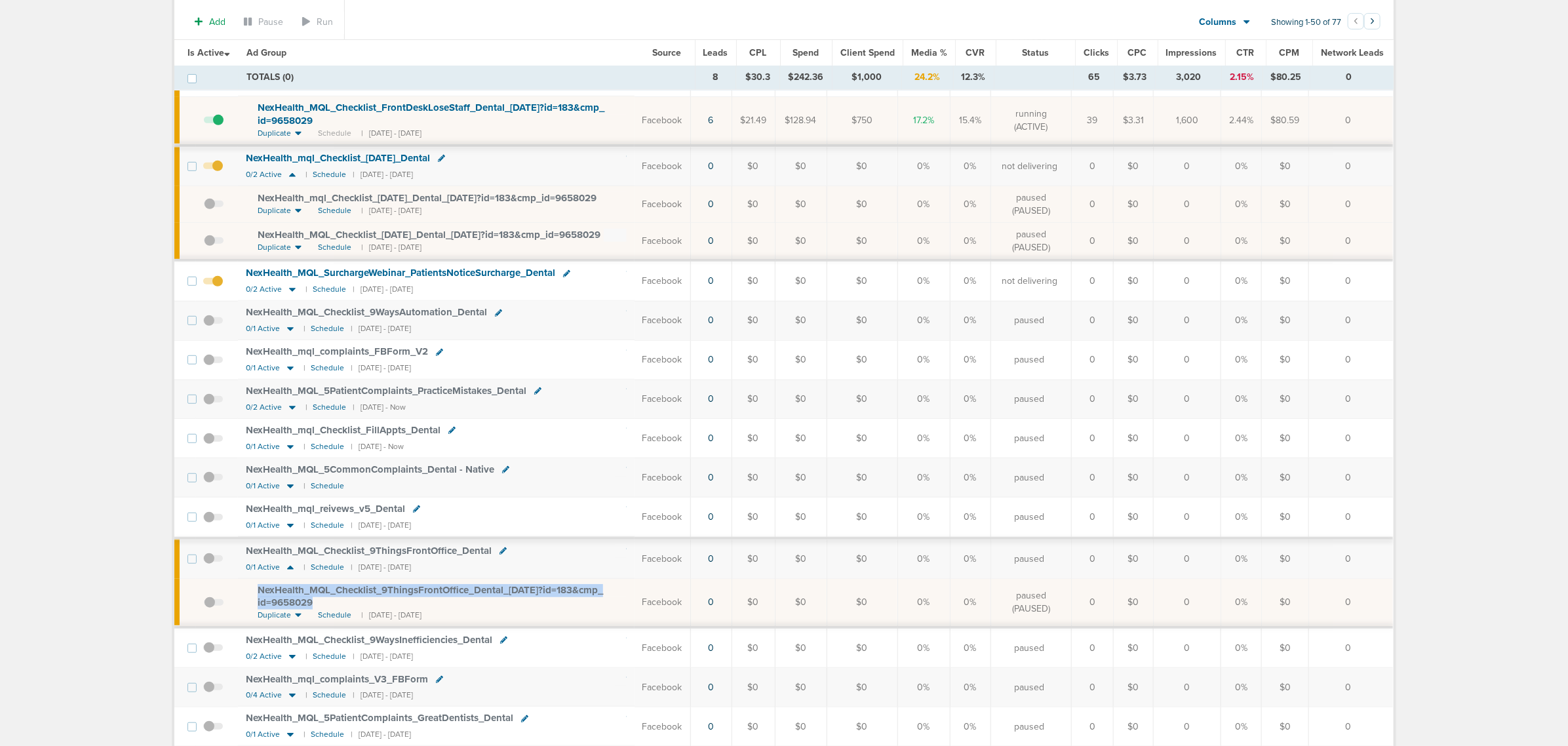
click at [410, 609] on span "NexHealth_ MQL_ Checklist_ 9ThingsFrontOffice_ Dental_ [DATE]?id=183&cmp_ id=96…" at bounding box center [430, 596] width 345 height 25
